Goal: Task Accomplishment & Management: Complete application form

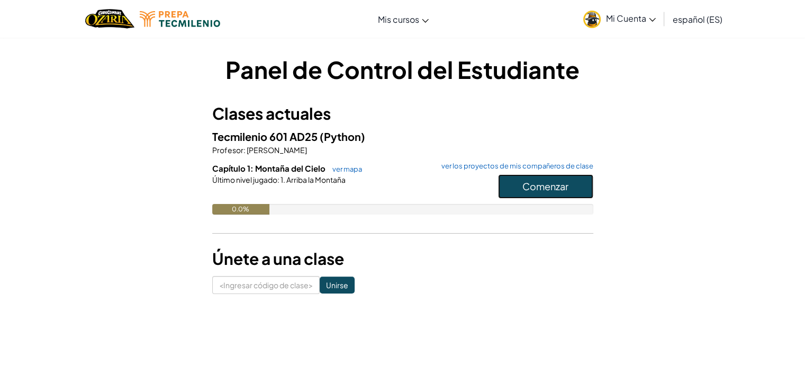
click at [524, 186] on font "Comenzar" at bounding box center [545, 186] width 46 height 12
click at [328, 288] on input "Unirse" at bounding box center [337, 284] width 35 height 17
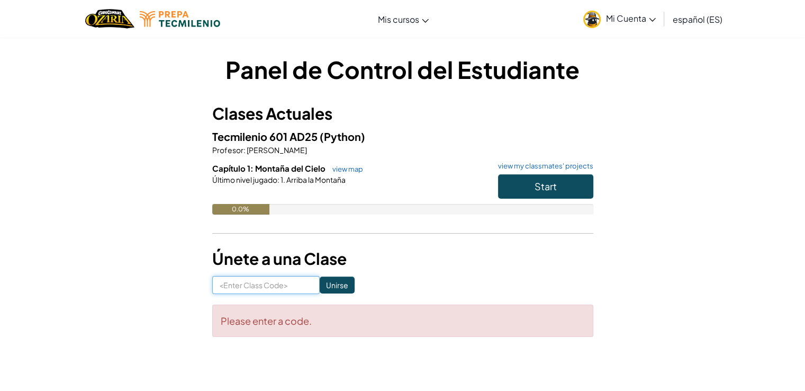
click at [247, 280] on input at bounding box center [265, 285] width 107 height 18
click at [633, 21] on font "Mi Cuenta" at bounding box center [626, 18] width 40 height 11
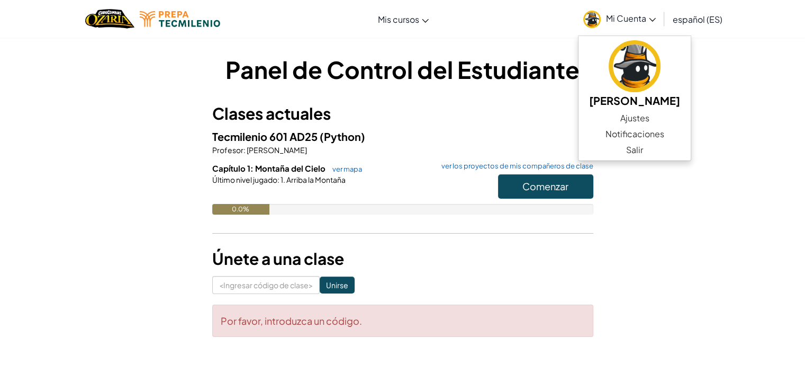
click at [711, 50] on div "Panel de Control del Estudiante Clases actuales Tecmilenio 601 AD25 (Python) Pr…" at bounding box center [402, 200] width 619 height 326
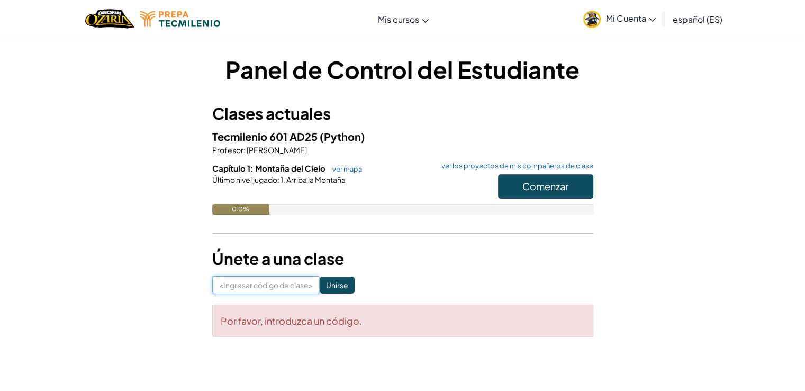
click at [218, 283] on input at bounding box center [265, 285] width 107 height 18
click at [220, 285] on input at bounding box center [265, 285] width 107 height 18
click at [106, 21] on img "Hogar" at bounding box center [109, 19] width 49 height 22
